Goal: Task Accomplishment & Management: Complete application form

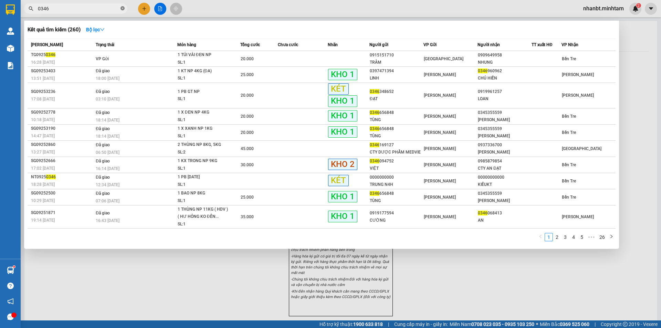
click at [124, 10] on icon "close-circle" at bounding box center [123, 8] width 4 height 4
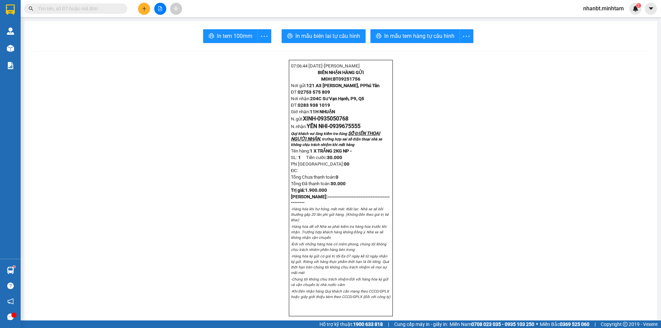
click at [111, 9] on input "text" at bounding box center [78, 9] width 81 height 8
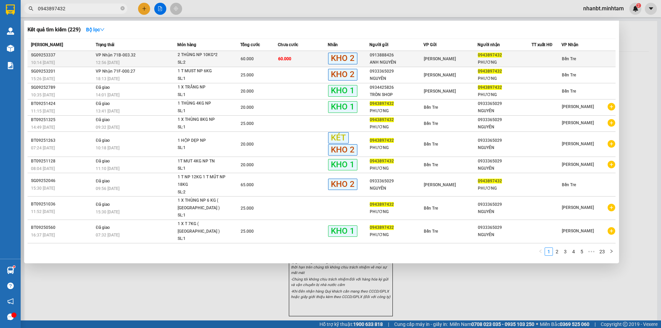
type input "0943897432"
click at [263, 60] on div "60.000" at bounding box center [259, 59] width 37 height 8
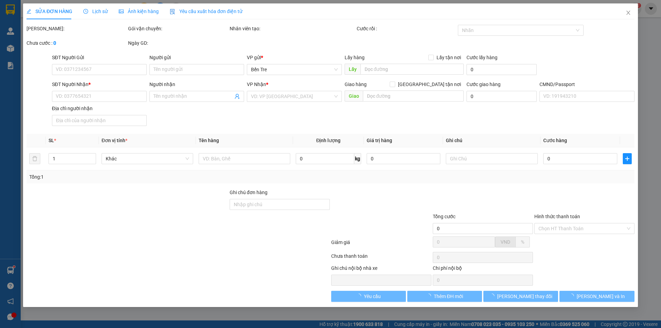
type input "0913888426"
type input "ANH NGUYÊN"
type input "0943897432"
type input "PHƯƠNG"
type input "60.000"
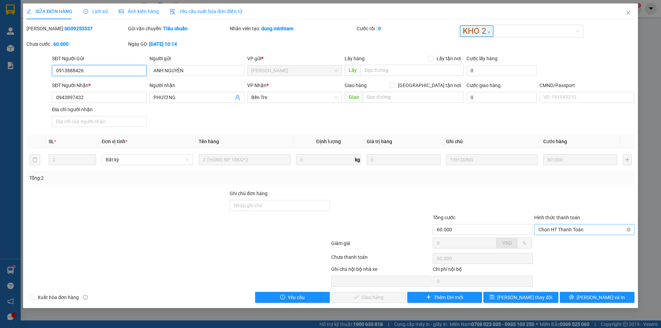
click at [564, 231] on span "Chọn HT Thanh Toán" at bounding box center [585, 230] width 92 height 10
click at [548, 246] on div "Tại văn phòng" at bounding box center [585, 244] width 92 height 8
type input "0"
click at [356, 297] on span "[PERSON_NAME] và Giao hàng" at bounding box center [377, 298] width 66 height 8
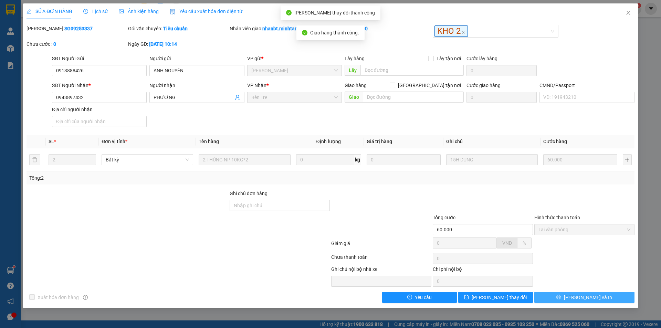
click at [600, 300] on button "[PERSON_NAME] và In" at bounding box center [585, 297] width 100 height 11
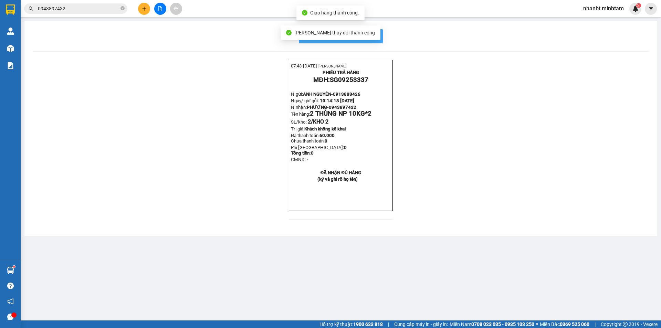
click at [367, 39] on span "In mẫu biên lai tự cấu hình" at bounding box center [345, 36] width 65 height 9
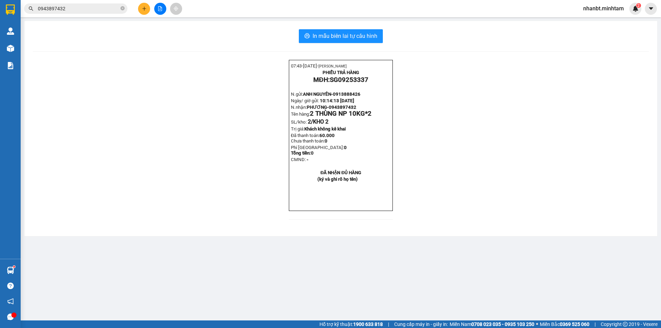
click at [76, 6] on input "0943897432" at bounding box center [78, 9] width 81 height 8
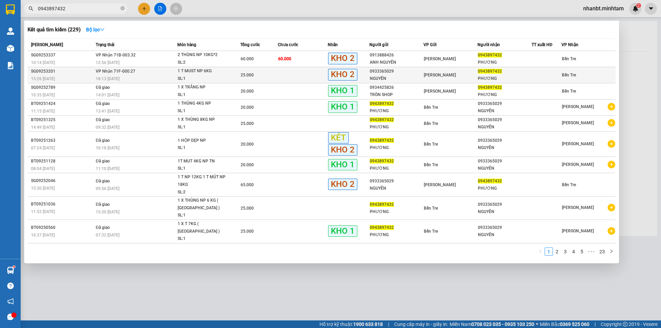
click at [184, 77] on div "SL: 1" at bounding box center [204, 79] width 52 height 8
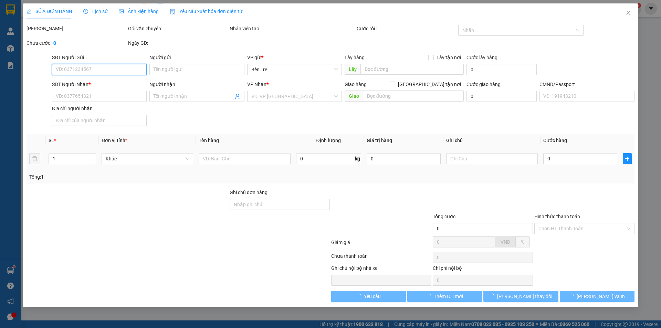
type input "0933365029"
type input "NGUYÊN"
type input "0943897432"
type input "PHƯƠNG"
type input "ĐG"
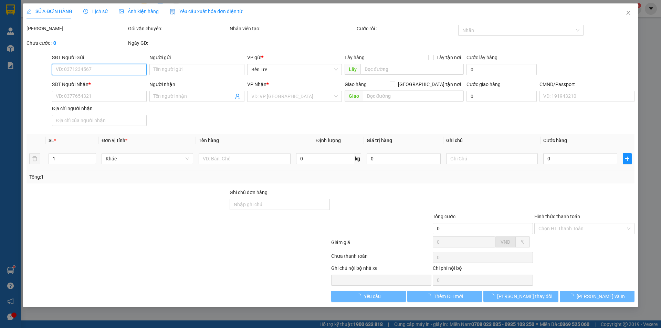
type input "25.000"
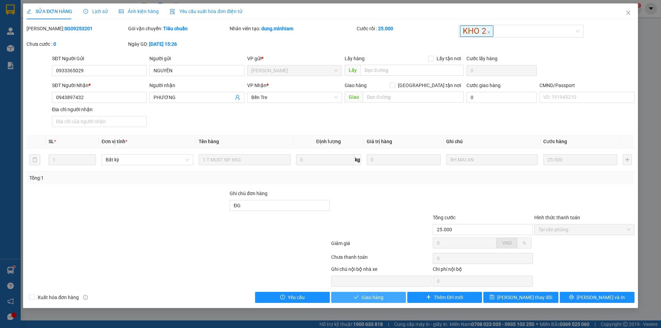
click at [362, 294] on span "Giao hàng" at bounding box center [373, 298] width 22 height 8
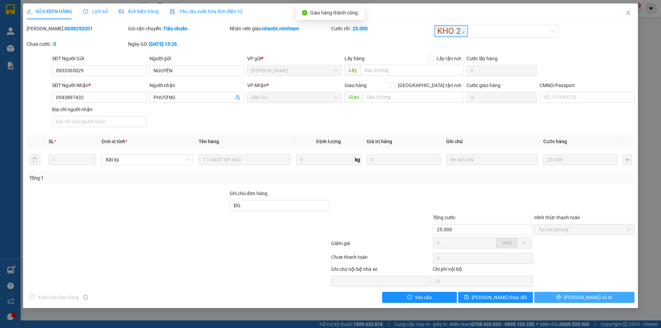
click at [614, 299] on button "[PERSON_NAME] và In" at bounding box center [585, 297] width 100 height 11
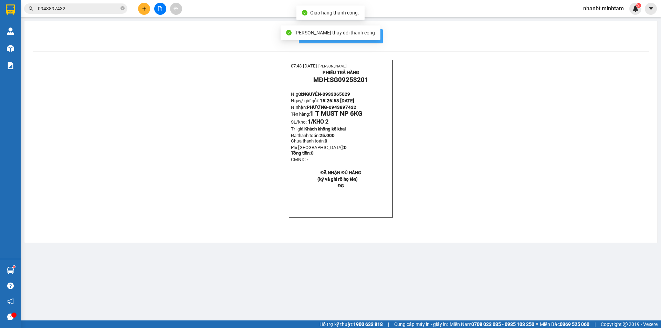
click at [380, 40] on button "In mẫu biên lai tự cấu hình" at bounding box center [341, 36] width 84 height 14
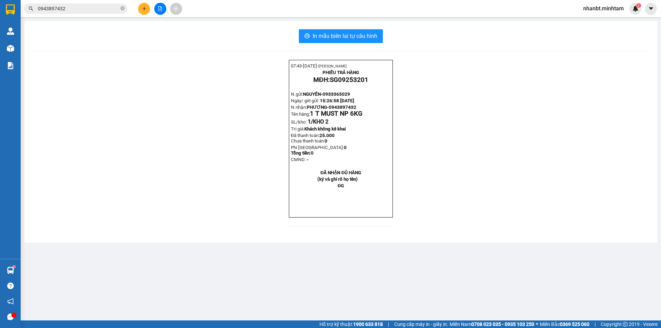
click at [78, 8] on input "0943897432" at bounding box center [78, 9] width 81 height 8
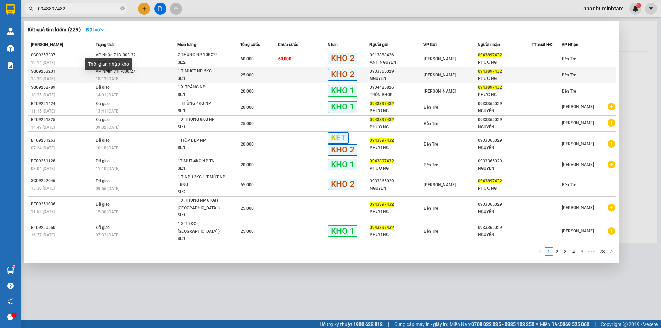
click at [103, 77] on span "18:13 [DATE]" at bounding box center [108, 78] width 24 height 5
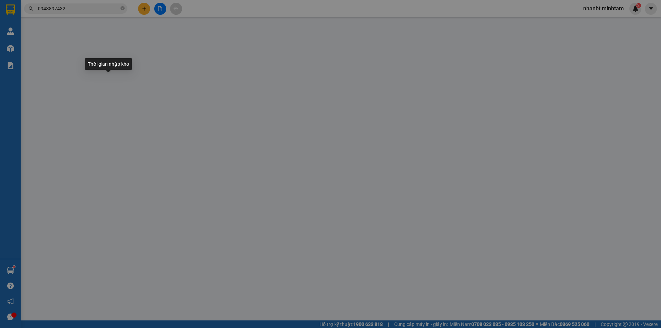
type input "0933365029"
type input "NGUYÊN"
type input "0943897432"
type input "PHƯƠNG"
type input "ĐG"
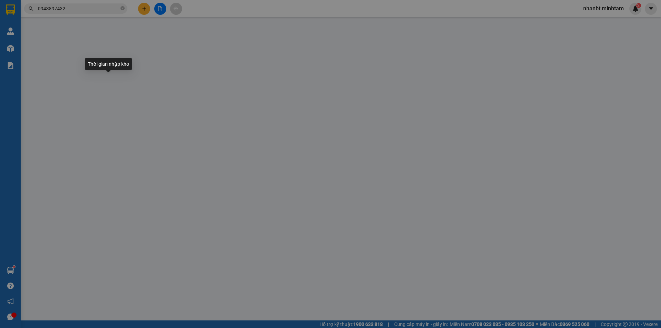
type input "25.000"
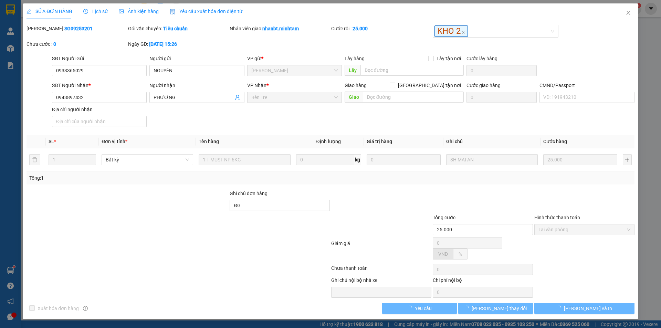
click at [97, 9] on span "Lịch sử" at bounding box center [95, 12] width 24 height 6
